Goal: Use online tool/utility: Utilize a website feature to perform a specific function

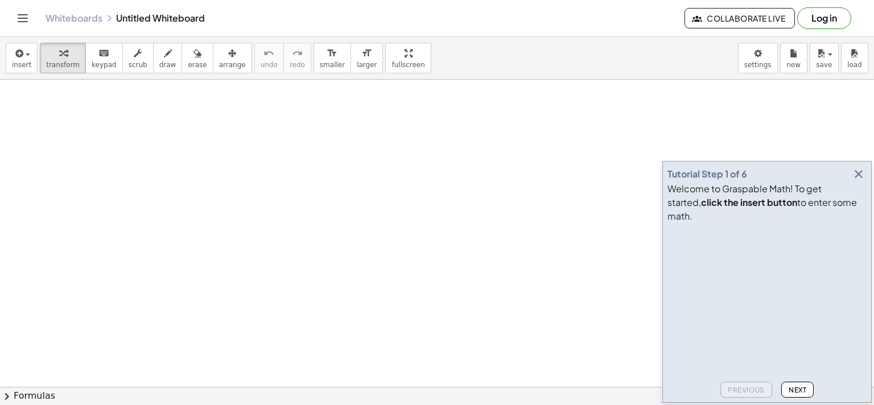
click at [857, 181] on icon "button" at bounding box center [859, 174] width 14 height 14
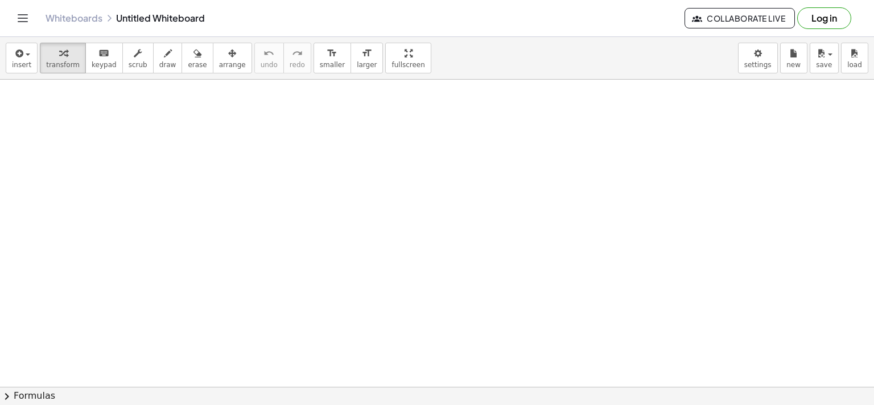
drag, startPoint x: 171, startPoint y: 120, endPoint x: 394, endPoint y: 213, distance: 241.9
drag, startPoint x: 81, startPoint y: 155, endPoint x: 250, endPoint y: 179, distance: 170.8
click at [153, 68] on button "draw" at bounding box center [168, 58] width 30 height 31
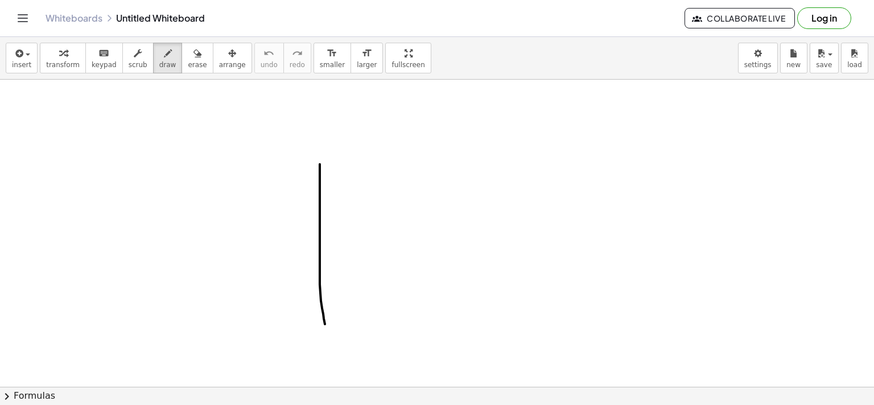
drag, startPoint x: 320, startPoint y: 164, endPoint x: 327, endPoint y: 331, distance: 166.9
drag, startPoint x: 310, startPoint y: 240, endPoint x: 506, endPoint y: 249, distance: 196.0
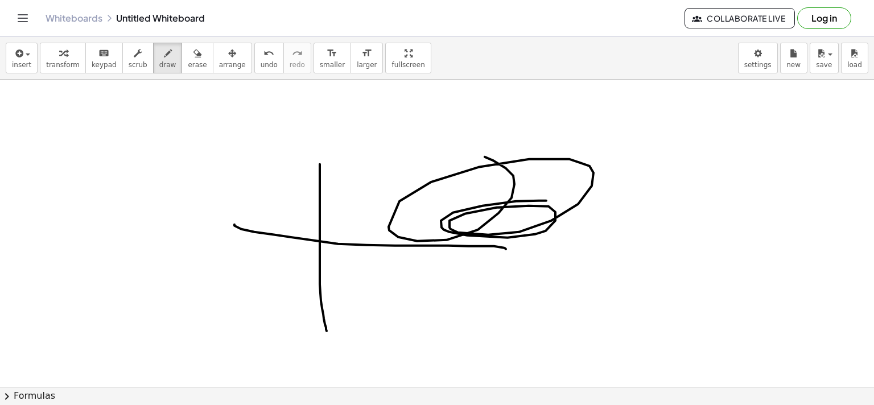
drag, startPoint x: 514, startPoint y: 175, endPoint x: 507, endPoint y: 197, distance: 22.5
drag, startPoint x: 183, startPoint y: 58, endPoint x: 202, endPoint y: 65, distance: 20.2
click at [190, 61] on button "erase" at bounding box center [197, 58] width 31 height 31
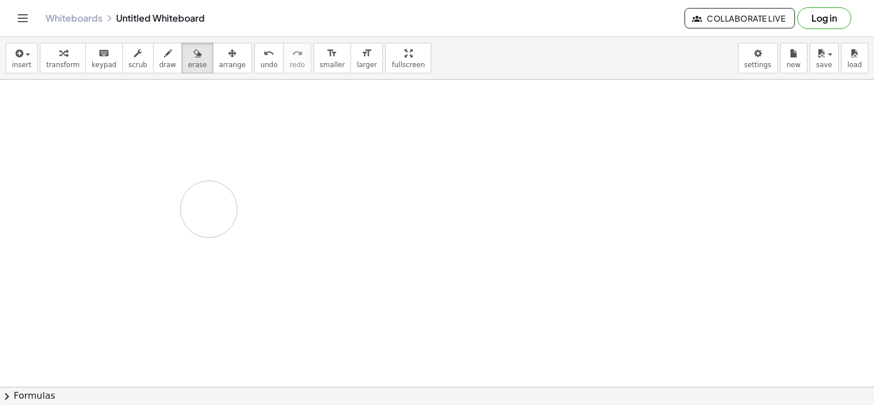
drag, startPoint x: 321, startPoint y: 199, endPoint x: 352, endPoint y: 166, distance: 45.1
click at [327, 56] on icon "format_size" at bounding box center [332, 54] width 11 height 14
click at [357, 65] on span "larger" at bounding box center [367, 65] width 20 height 8
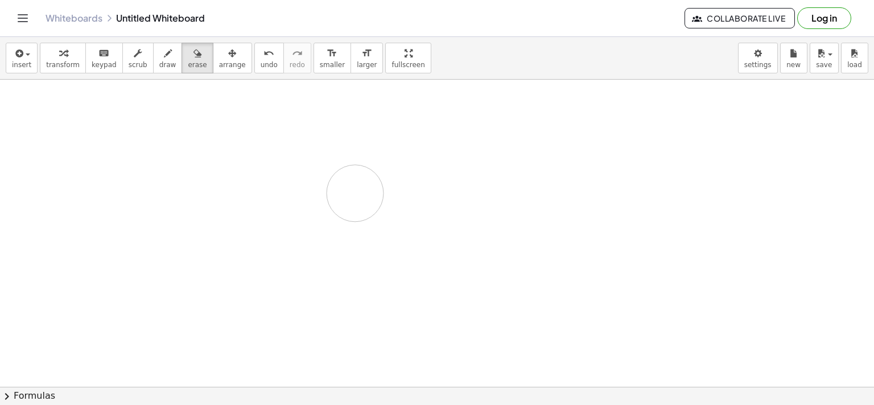
drag, startPoint x: 326, startPoint y: 143, endPoint x: 310, endPoint y: 207, distance: 65.9
click at [220, 63] on span "arrange" at bounding box center [232, 65] width 27 height 8
drag, startPoint x: 211, startPoint y: 139, endPoint x: 343, endPoint y: 221, distance: 155.4
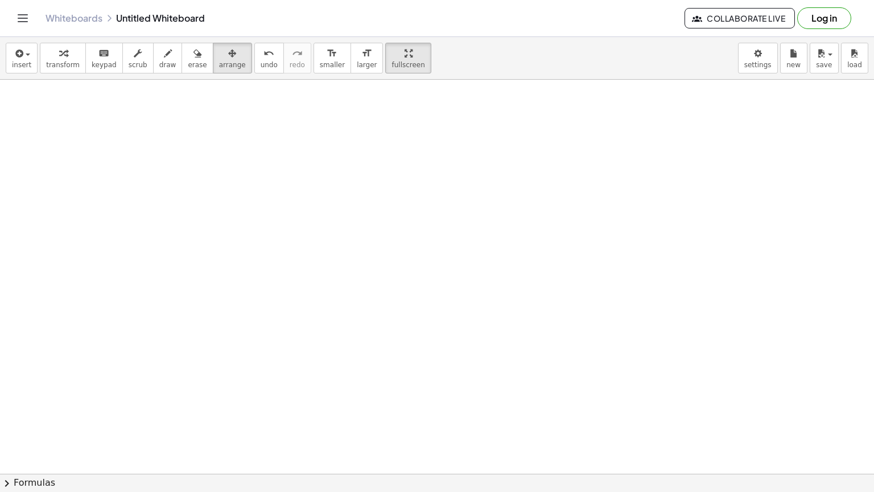
drag, startPoint x: 381, startPoint y: 67, endPoint x: 380, endPoint y: 155, distance: 88.3
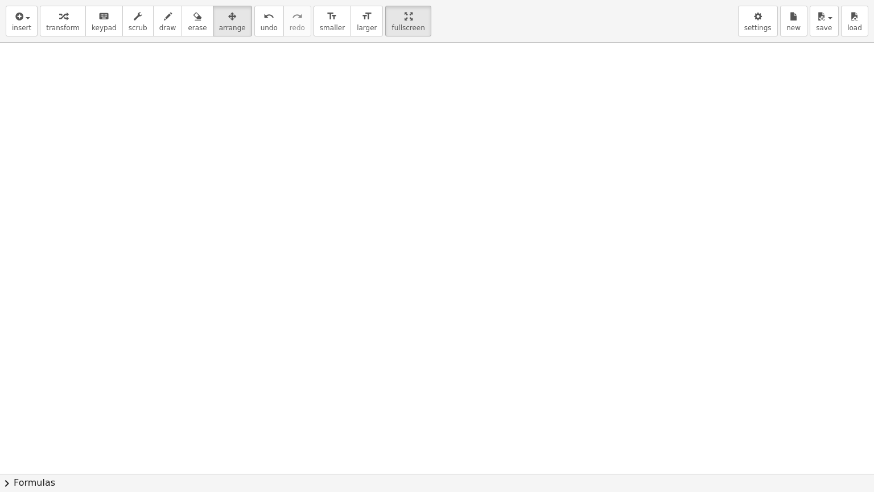
click at [381, 153] on div "insert select one: Math Expression Function Text Youtube Video Graphing Geometr…" at bounding box center [437, 246] width 874 height 492
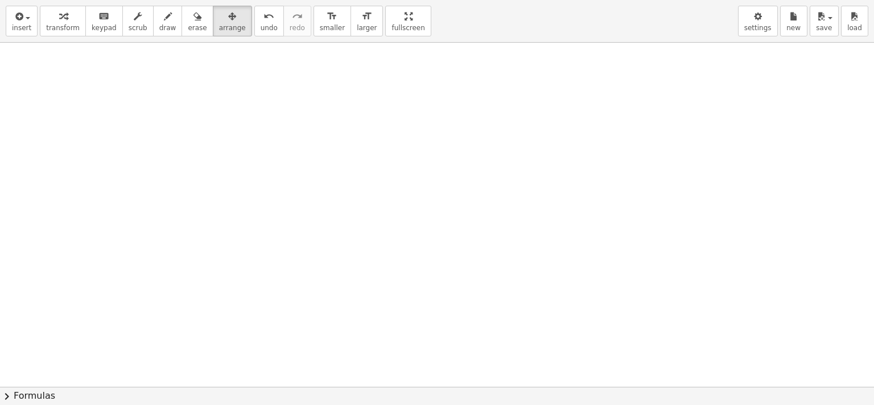
drag, startPoint x: 377, startPoint y: 22, endPoint x: 377, endPoint y: -64, distance: 86.0
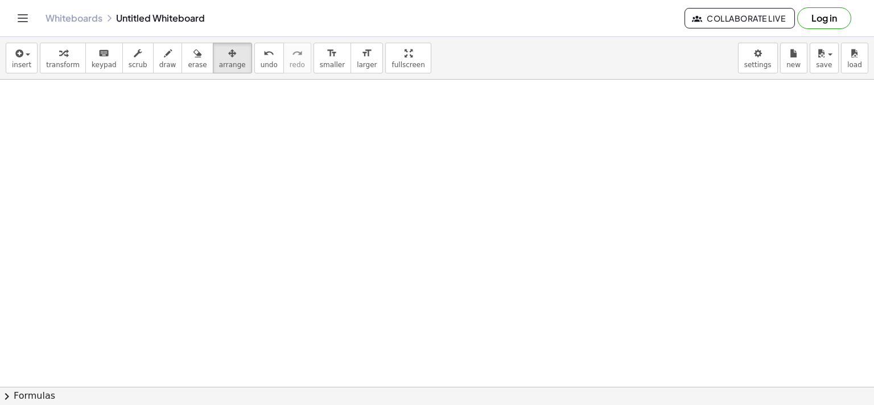
click at [377, 0] on html "Graspable Math Activities Get Started Activity Bank Assigned Work Classes White…" at bounding box center [437, 202] width 874 height 405
click at [23, 65] on span "insert" at bounding box center [21, 65] width 19 height 8
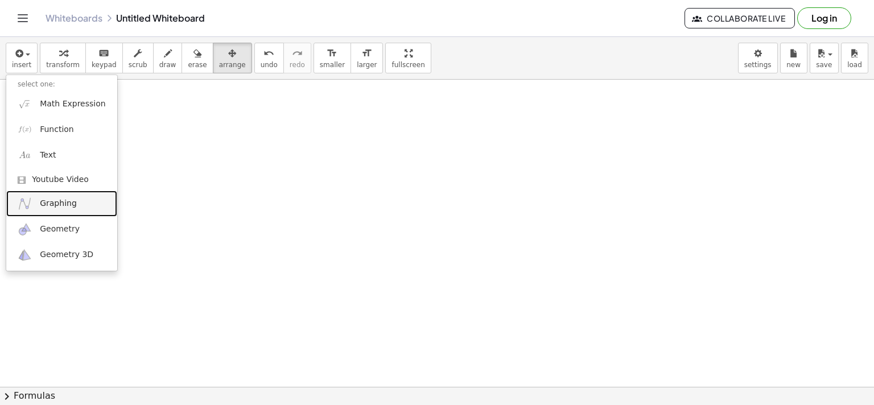
click at [71, 205] on span "Graphing" at bounding box center [58, 203] width 37 height 11
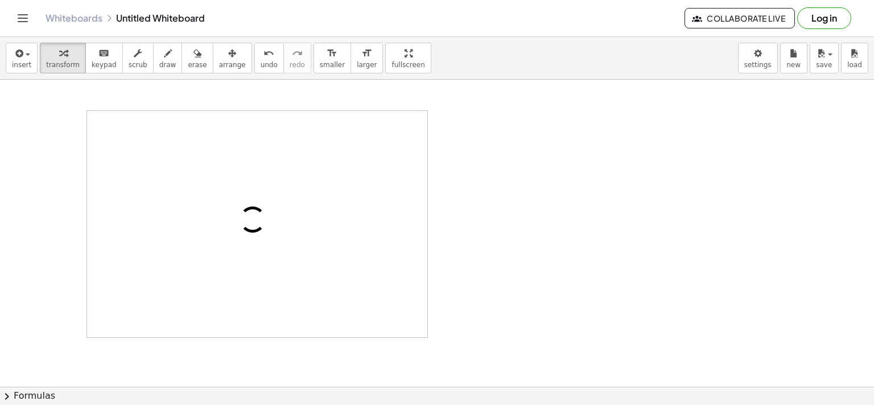
click at [337, 253] on div at bounding box center [257, 224] width 340 height 227
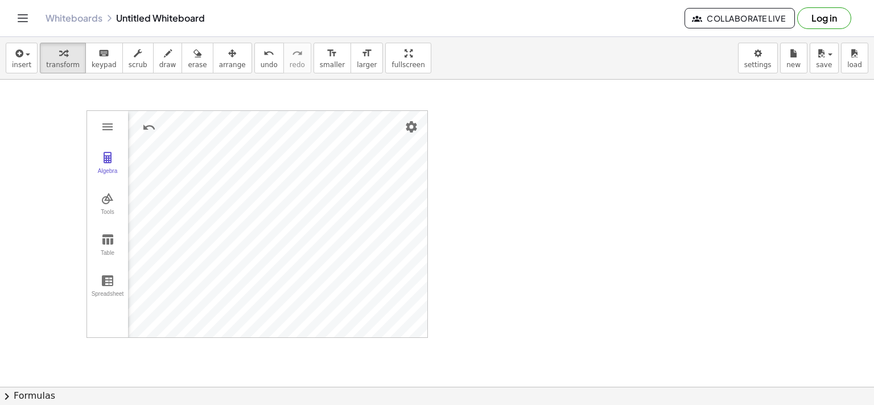
click at [110, 204] on button "Tools" at bounding box center [107, 204] width 41 height 41
click at [157, 203] on img "Point. Select position or line, function, or curve" at bounding box center [160, 205] width 46 height 18
click at [159, 167] on img "Move. Drag or select object" at bounding box center [160, 162] width 46 height 18
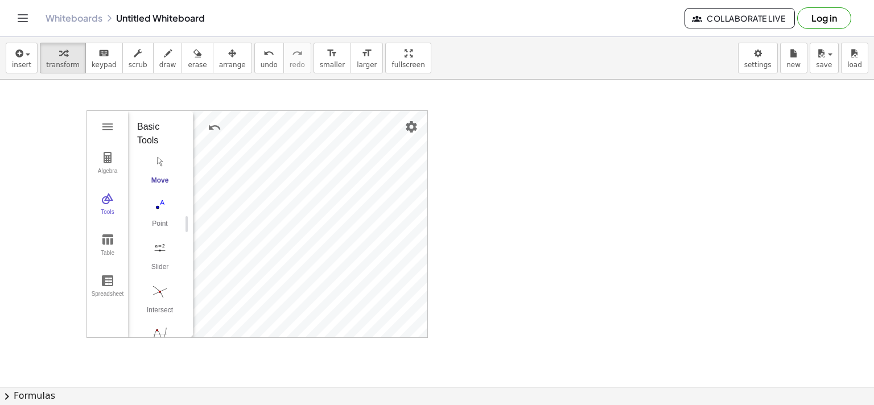
drag, startPoint x: 301, startPoint y: 109, endPoint x: 336, endPoint y: 91, distance: 40.0
drag, startPoint x: 154, startPoint y: 206, endPoint x: 168, endPoint y: 207, distance: 14.3
click at [153, 206] on img "Point. Select position or line, function, or curve" at bounding box center [160, 205] width 46 height 18
click at [161, 158] on img "Move. Drag or select object" at bounding box center [160, 162] width 46 height 18
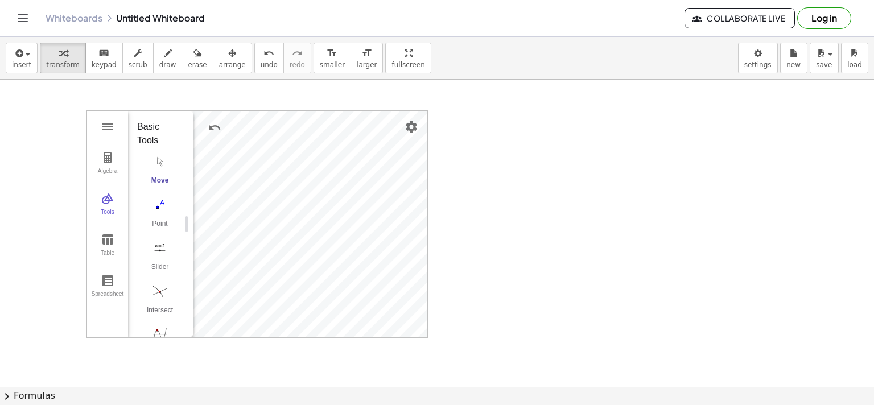
click at [144, 182] on div "Algebra Tools Table Spreadsheet GeoGebra Graphing Calculator Basic Tools Move P…" at bounding box center [257, 224] width 340 height 227
click at [159, 208] on img "Point. Select position or line, function, or curve" at bounding box center [160, 205] width 46 height 18
click at [163, 158] on img "Move. Drag or select object" at bounding box center [160, 162] width 46 height 18
click at [211, 132] on img "Undo" at bounding box center [215, 128] width 14 height 14
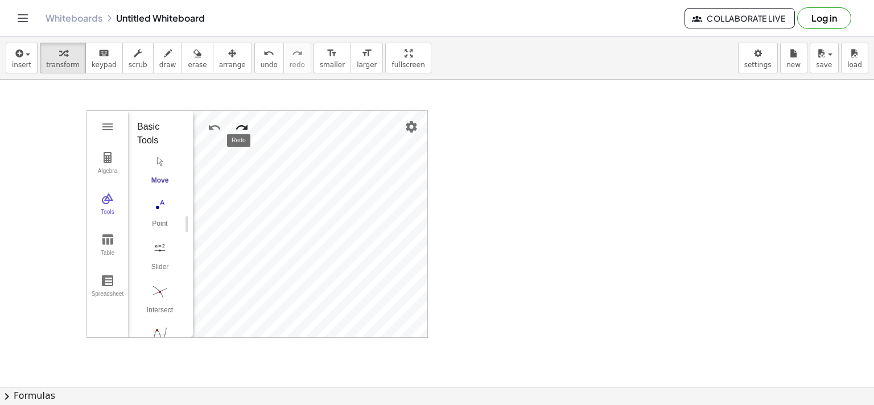
click at [247, 125] on img "Redo" at bounding box center [242, 128] width 14 height 14
click at [219, 126] on img "Undo" at bounding box center [215, 128] width 14 height 14
click at [235, 125] on img "Redo" at bounding box center [242, 128] width 14 height 14
click at [419, 128] on button "Settings" at bounding box center [411, 127] width 20 height 20
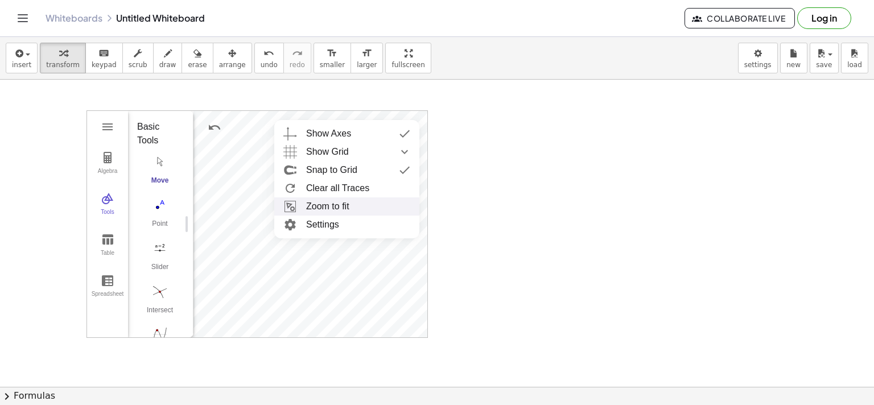
click at [322, 205] on li "Zoom to fit" at bounding box center [346, 207] width 145 height 18
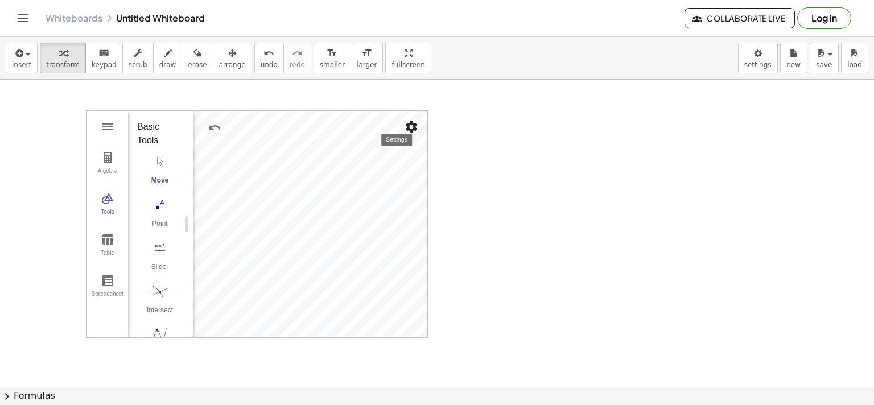
click at [413, 122] on img "Settings" at bounding box center [412, 127] width 14 height 14
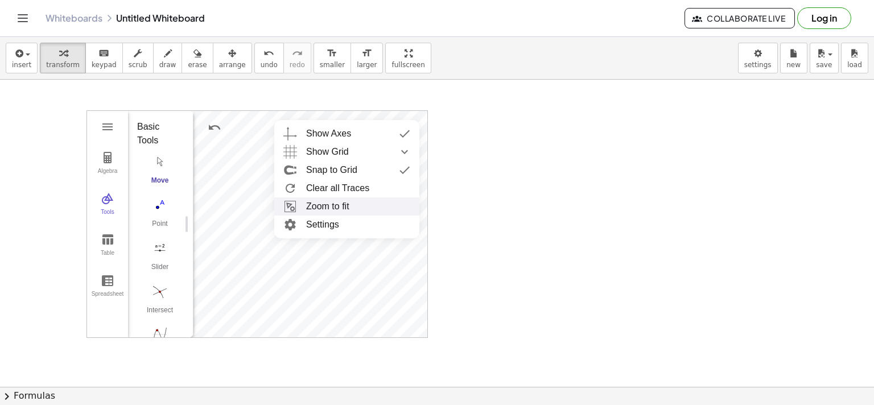
click at [346, 210] on li "Zoom to fit" at bounding box center [346, 207] width 145 height 18
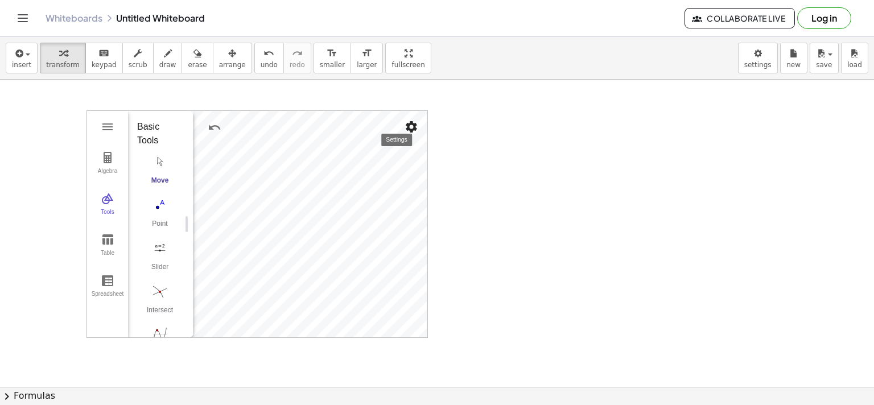
click at [410, 126] on img "Settings" at bounding box center [412, 127] width 14 height 14
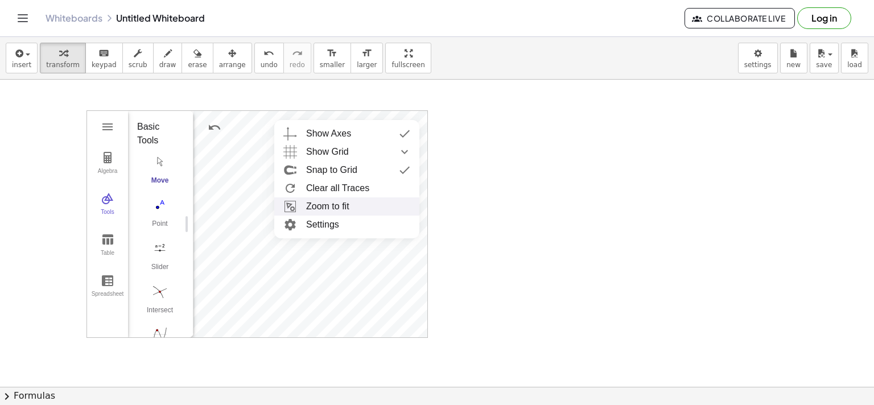
click at [331, 209] on li "Zoom to fit" at bounding box center [346, 207] width 145 height 18
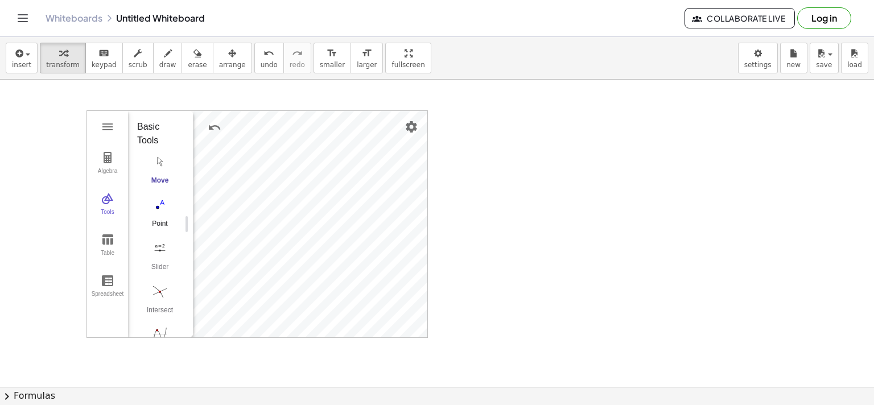
click at [155, 211] on img "Point. Select position or line, function, or curve" at bounding box center [160, 205] width 46 height 18
click at [371, 146] on div "insert select one: Math Expression Function Text Youtube Video Graphing Geometr…" at bounding box center [437, 221] width 874 height 368
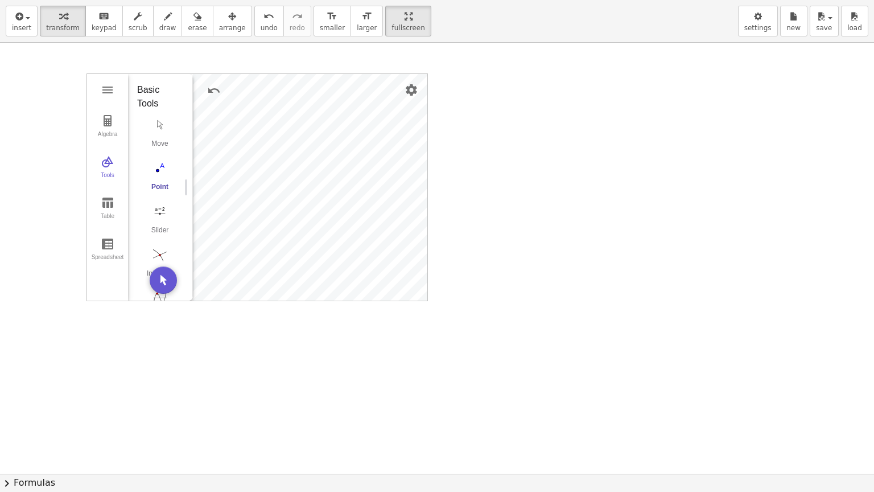
drag, startPoint x: 187, startPoint y: 196, endPoint x: 186, endPoint y: 210, distance: 13.7
click at [186, 210] on div "Graphing Calculator" at bounding box center [188, 187] width 9 height 227
drag, startPoint x: 428, startPoint y: 169, endPoint x: 467, endPoint y: 171, distance: 39.3
click at [467, 171] on div at bounding box center [437, 474] width 874 height 862
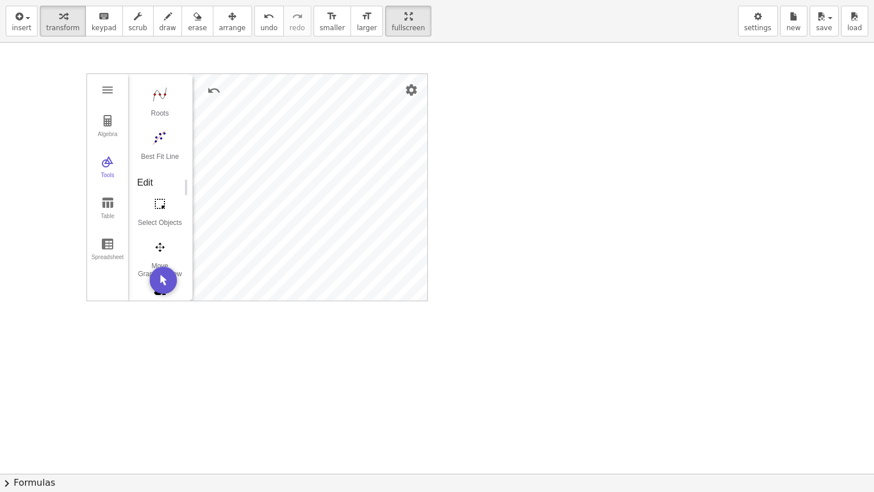
scroll to position [0, 0]
click at [165, 124] on img "Move. Drag or select object" at bounding box center [160, 125] width 46 height 18
click at [165, 135] on img "Best Fit Line. Select several points or list of points" at bounding box center [160, 138] width 46 height 18
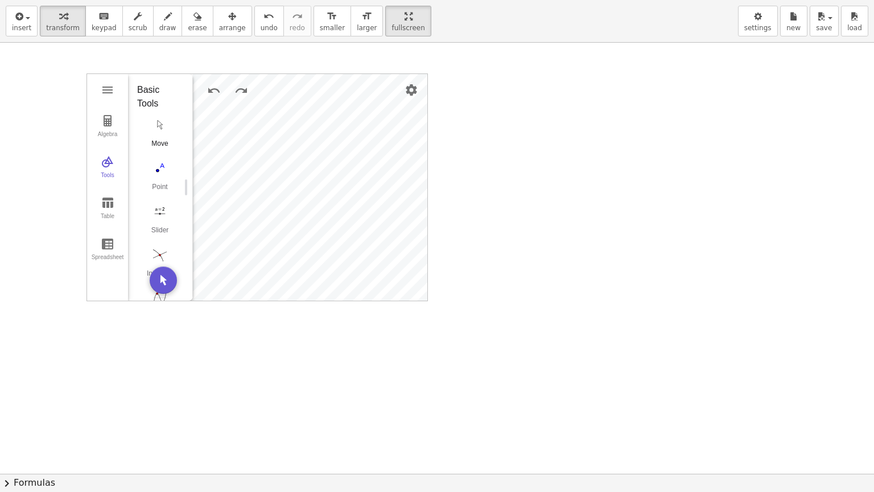
click at [162, 118] on img "Move. Drag or select object" at bounding box center [160, 125] width 46 height 18
click at [153, 252] on img "Intersect. Select intersection or two objects successively" at bounding box center [160, 254] width 46 height 18
click at [162, 208] on img "Roots. Select a function" at bounding box center [160, 207] width 46 height 18
click at [170, 208] on img "Roots. Select a function" at bounding box center [160, 207] width 46 height 18
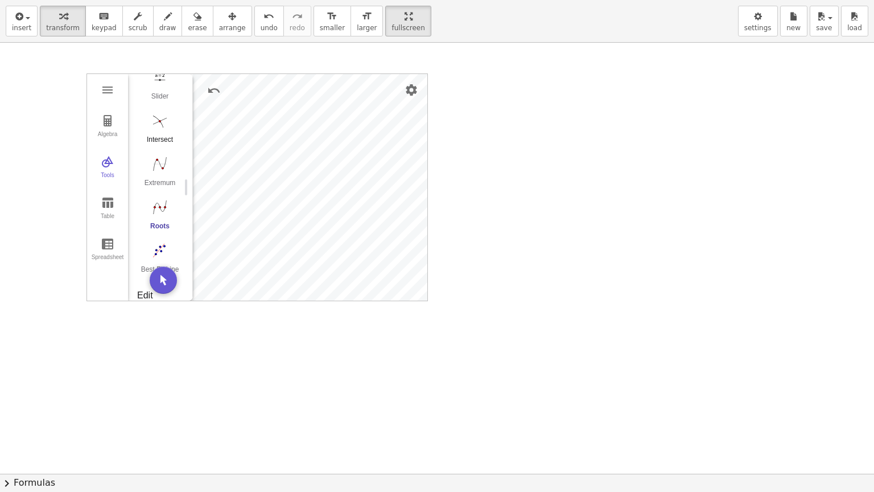
click at [153, 125] on img "Intersect. Select intersection or two objects successively" at bounding box center [160, 121] width 46 height 18
click at [166, 172] on button "Extremum" at bounding box center [160, 174] width 46 height 41
click at [168, 125] on img "Freehand Function. Sketch a function" at bounding box center [160, 129] width 46 height 18
click at [306, 141] on div "Graphing Calculator" at bounding box center [310, 187] width 235 height 227
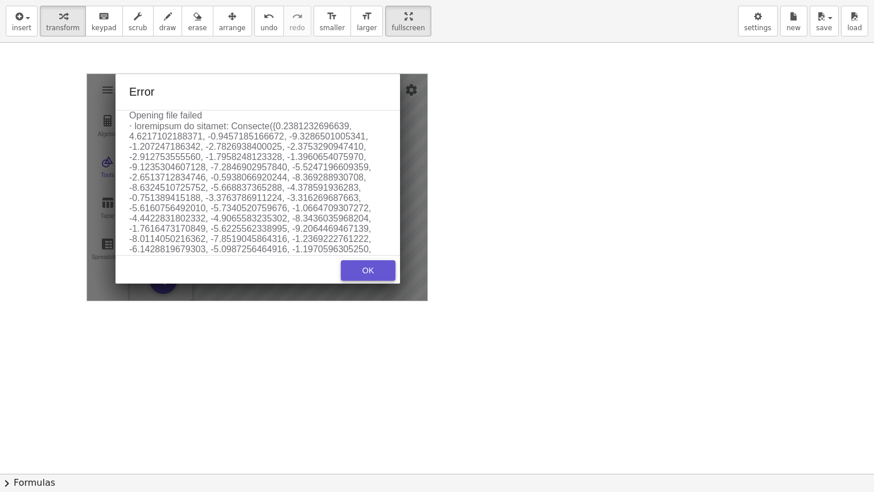
click at [376, 266] on div "OK" at bounding box center [368, 270] width 36 height 9
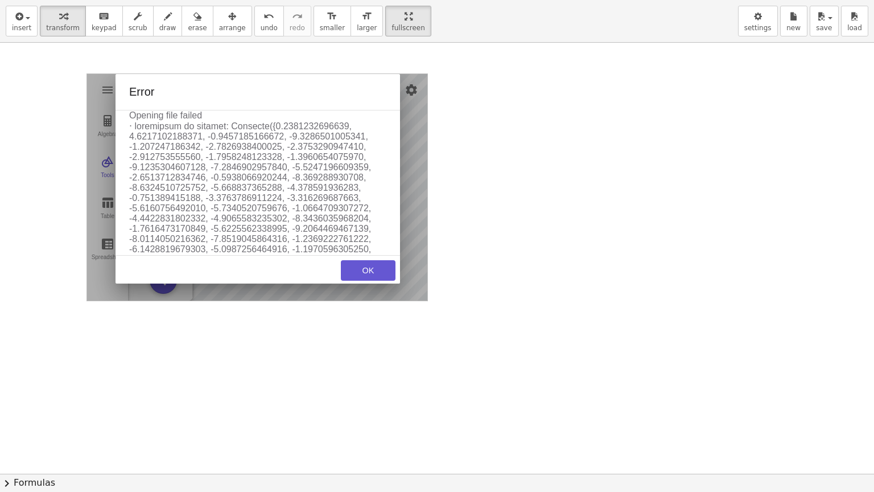
click at [376, 266] on div "OK" at bounding box center [368, 270] width 36 height 9
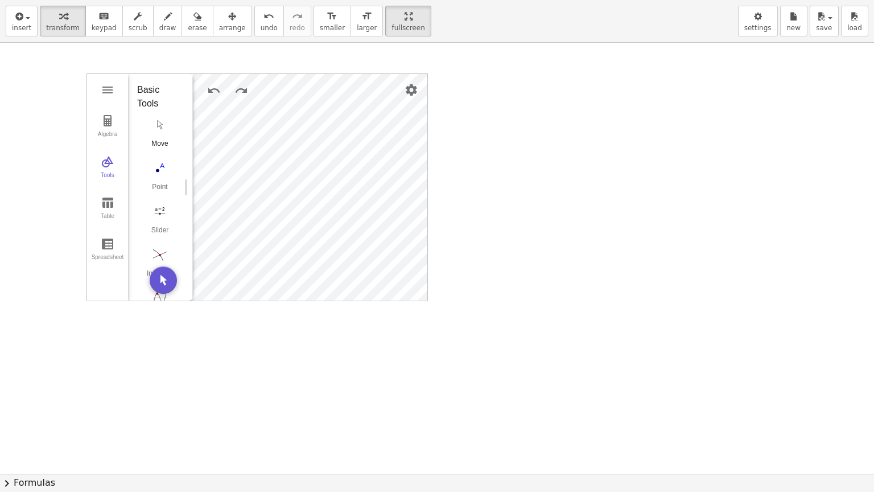
scroll to position [0, 0]
click at [158, 129] on img "Move. Drag or select object" at bounding box center [160, 125] width 46 height 18
click at [154, 212] on img "Line. Select two points or positions" at bounding box center [160, 208] width 46 height 18
click at [162, 250] on img "Ray. Select starting point, then point on ray" at bounding box center [160, 251] width 46 height 18
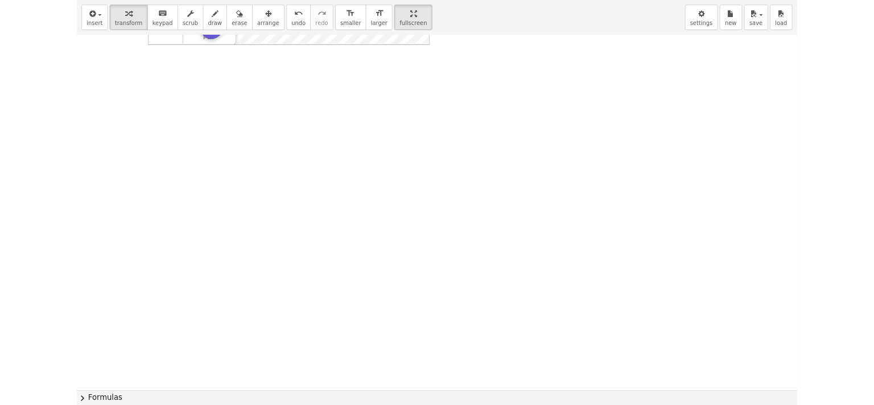
scroll to position [0, 0]
